Goal: Transaction & Acquisition: Book appointment/travel/reservation

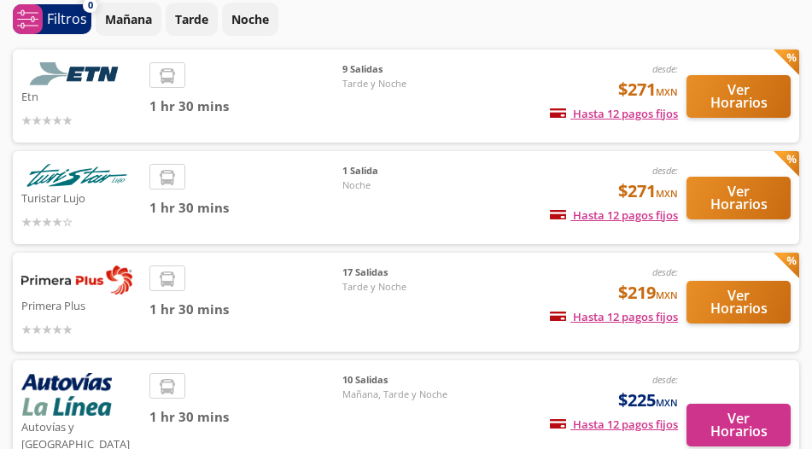
scroll to position [109, 0]
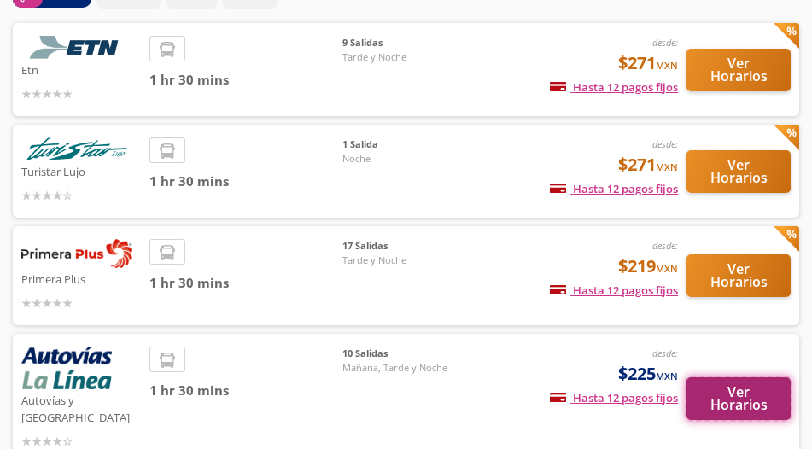
click at [740, 395] on button "Ver Horarios" at bounding box center [738, 398] width 104 height 43
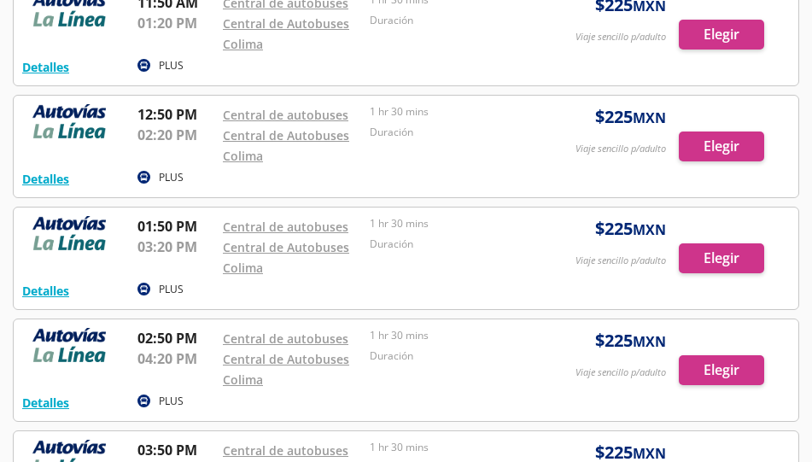
scroll to position [164, 0]
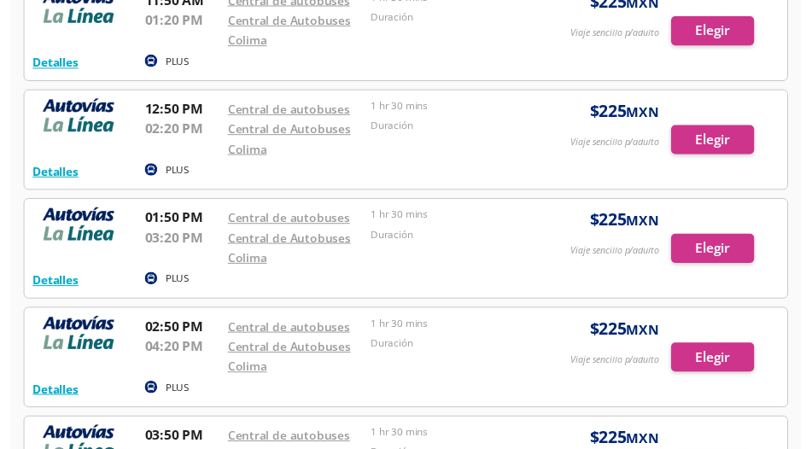
scroll to position [109, 0]
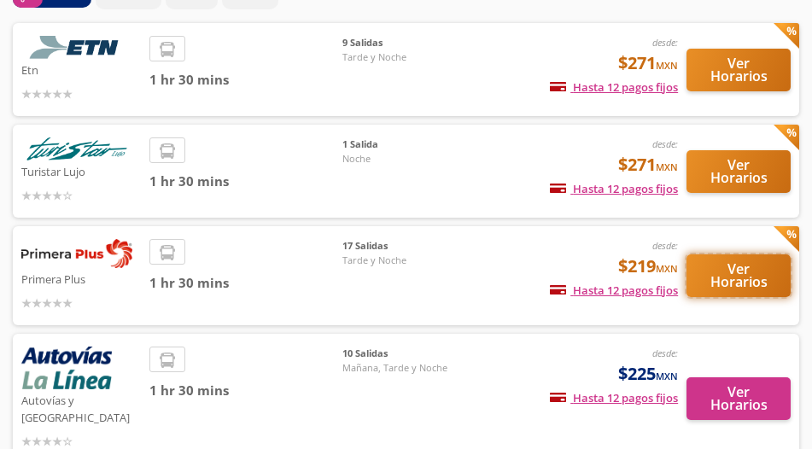
click at [744, 263] on button "Ver Horarios" at bounding box center [738, 275] width 104 height 43
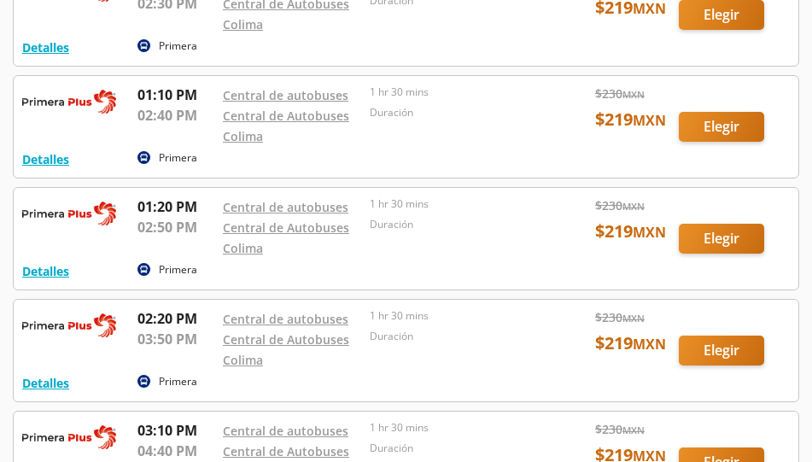
scroll to position [183, 0]
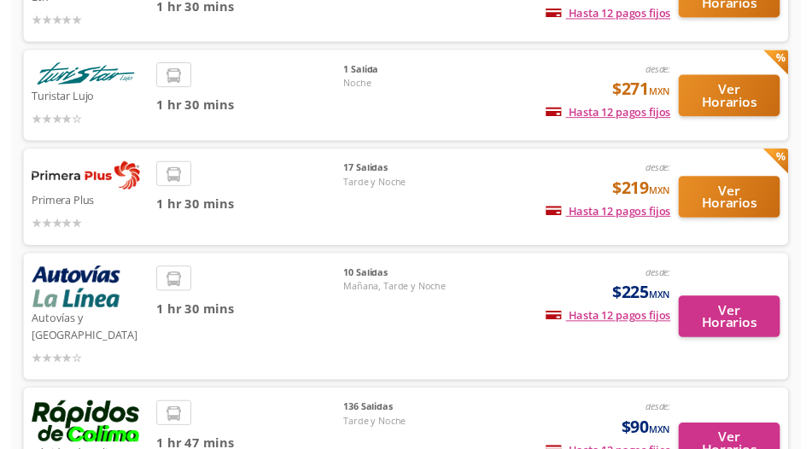
scroll to position [109, 0]
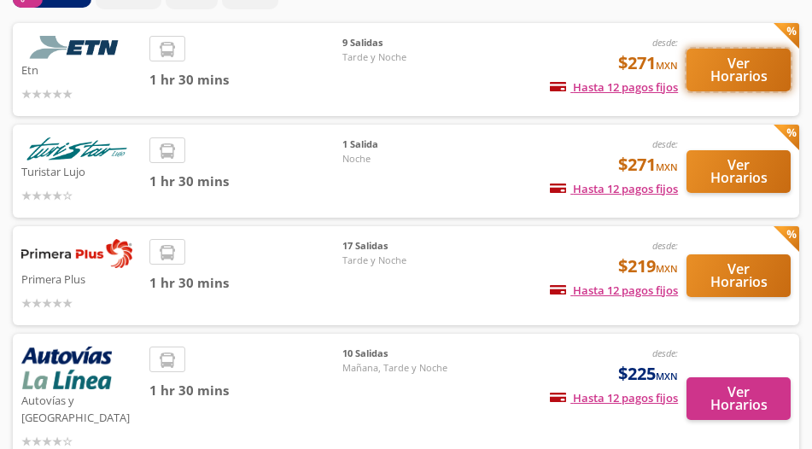
click at [708, 71] on button "Ver Horarios" at bounding box center [738, 70] width 104 height 43
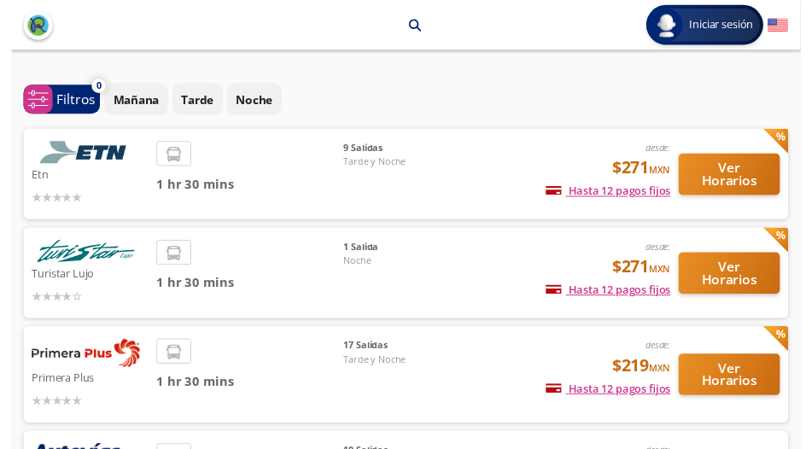
scroll to position [109, 0]
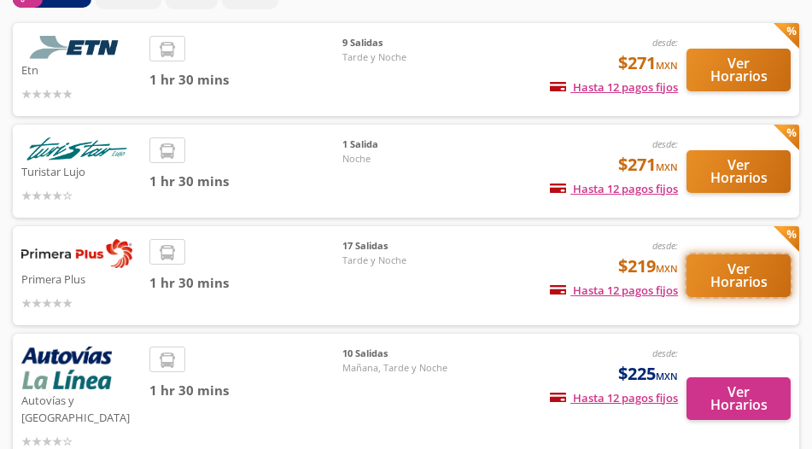
click at [721, 260] on button "Ver Horarios" at bounding box center [738, 275] width 104 height 43
